Goal: Task Accomplishment & Management: Use online tool/utility

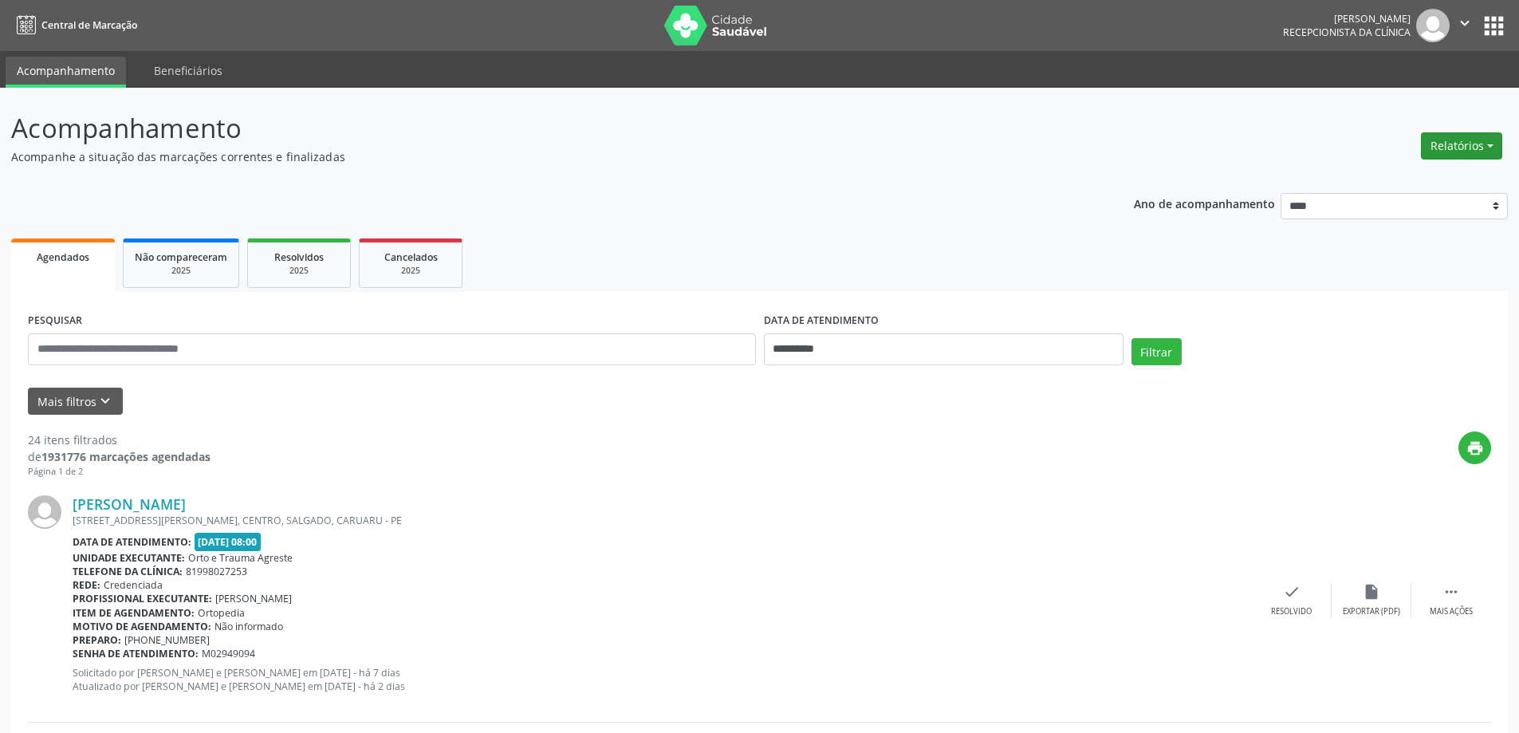
click at [1484, 140] on button "Relatórios" at bounding box center [1461, 145] width 81 height 27
click at [1418, 186] on link "Agendamentos" at bounding box center [1417, 180] width 171 height 22
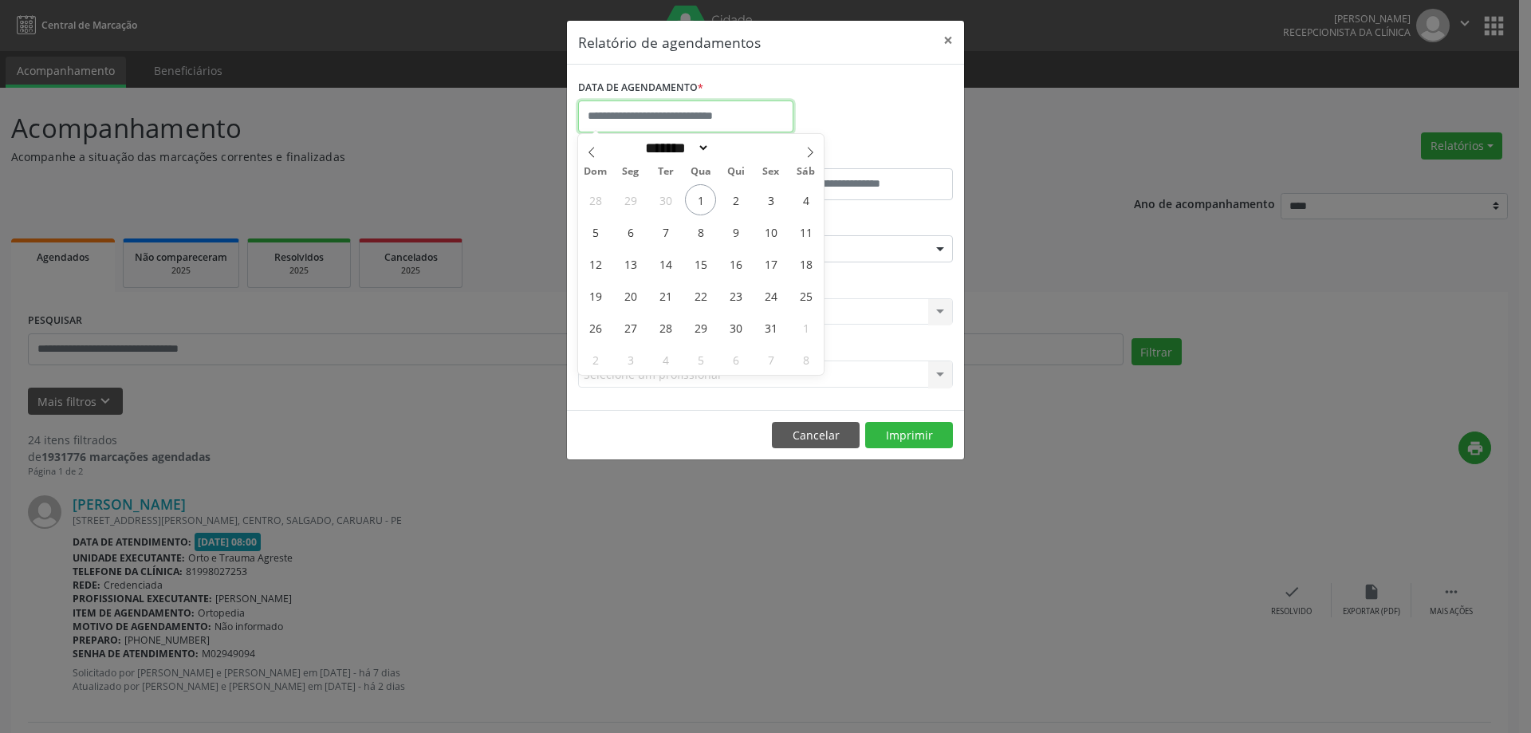
click at [642, 118] on input "text" at bounding box center [685, 116] width 215 height 32
click at [743, 197] on span "2" at bounding box center [735, 199] width 31 height 31
type input "**********"
click at [743, 197] on span "2" at bounding box center [735, 199] width 31 height 31
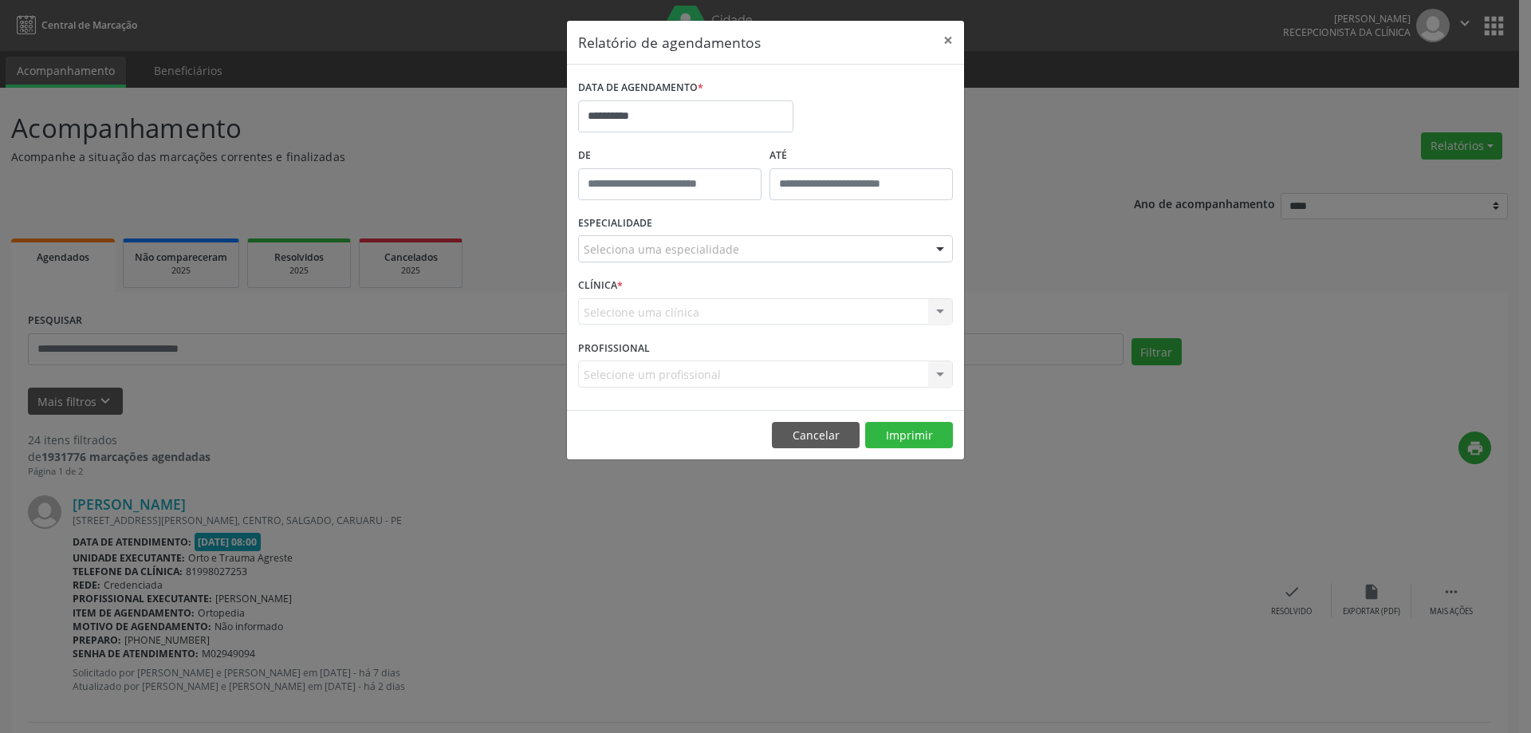
drag, startPoint x: 665, startPoint y: 231, endPoint x: 661, endPoint y: 245, distance: 14.1
click at [665, 233] on div "ESPECIALIDADE Seleciona uma especialidade Todas as especialidades Alergologia A…" at bounding box center [765, 242] width 383 height 62
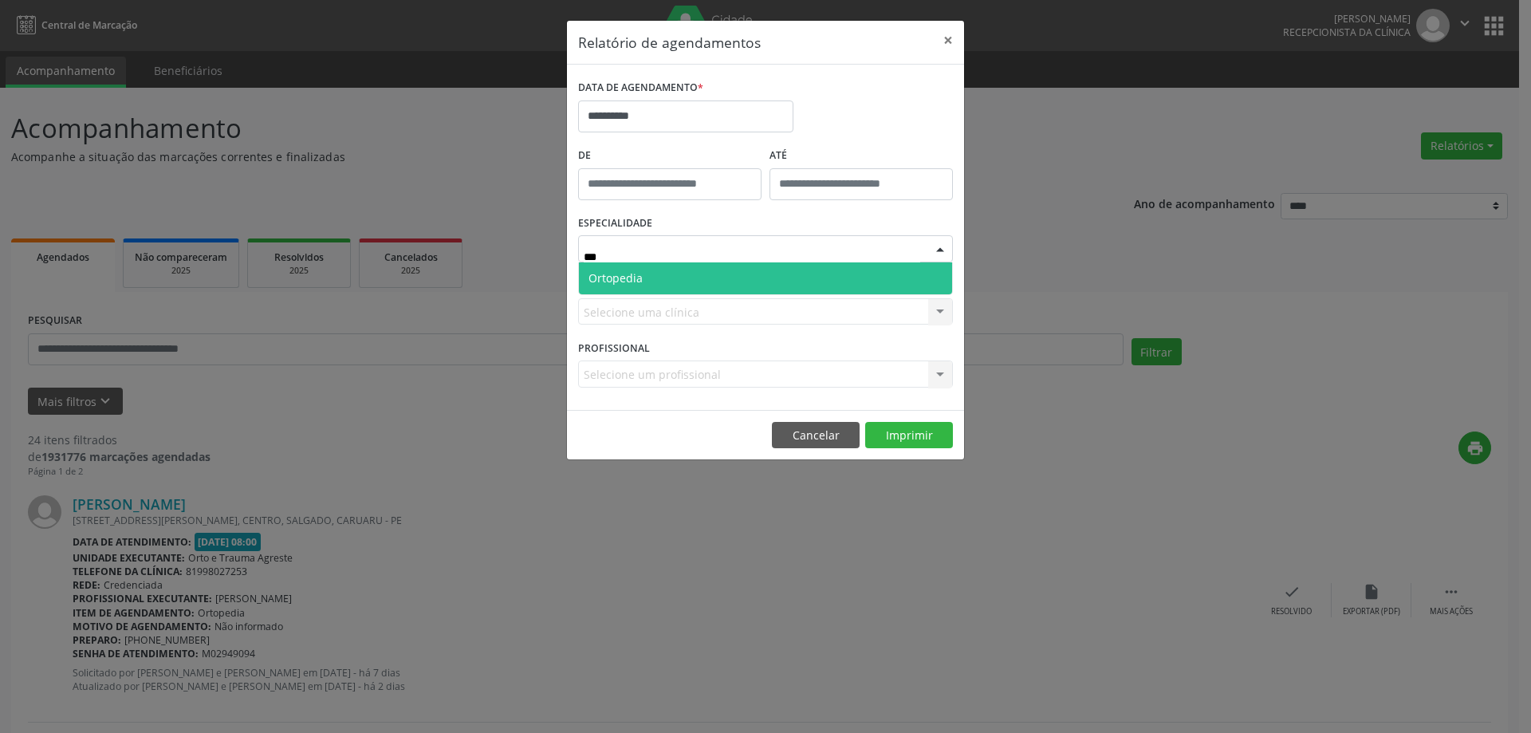
type input "****"
click at [676, 275] on span "Ortopedia" at bounding box center [765, 278] width 373 height 32
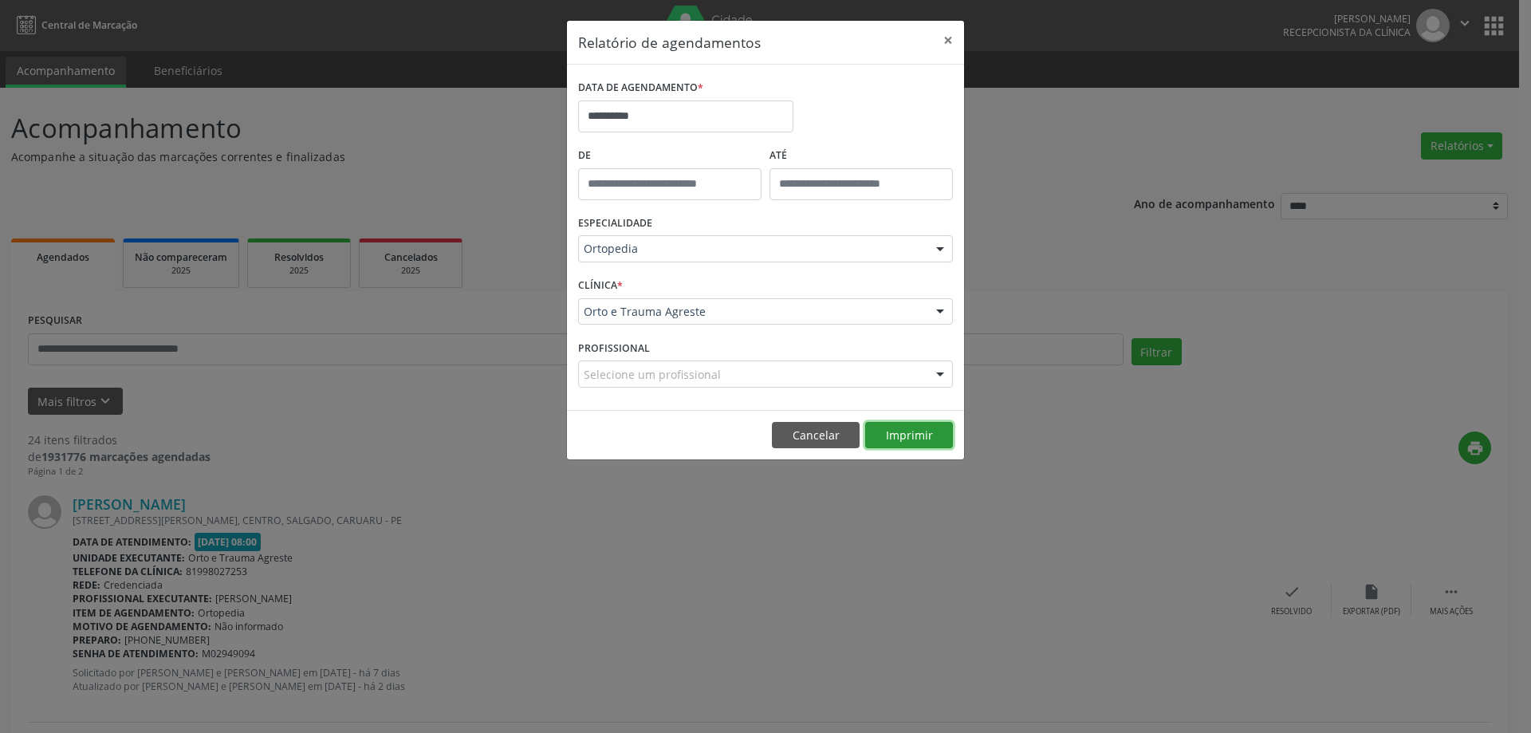
click at [921, 431] on button "Imprimir" at bounding box center [909, 435] width 88 height 27
click at [834, 434] on button "Cancelar" at bounding box center [816, 435] width 88 height 27
